Goal: Navigation & Orientation: Find specific page/section

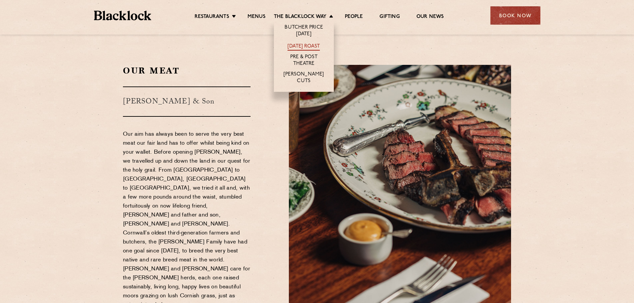
click at [300, 43] on link "[DATE] Roast" at bounding box center [304, 46] width 32 height 7
